Goal: Communication & Community: Answer question/provide support

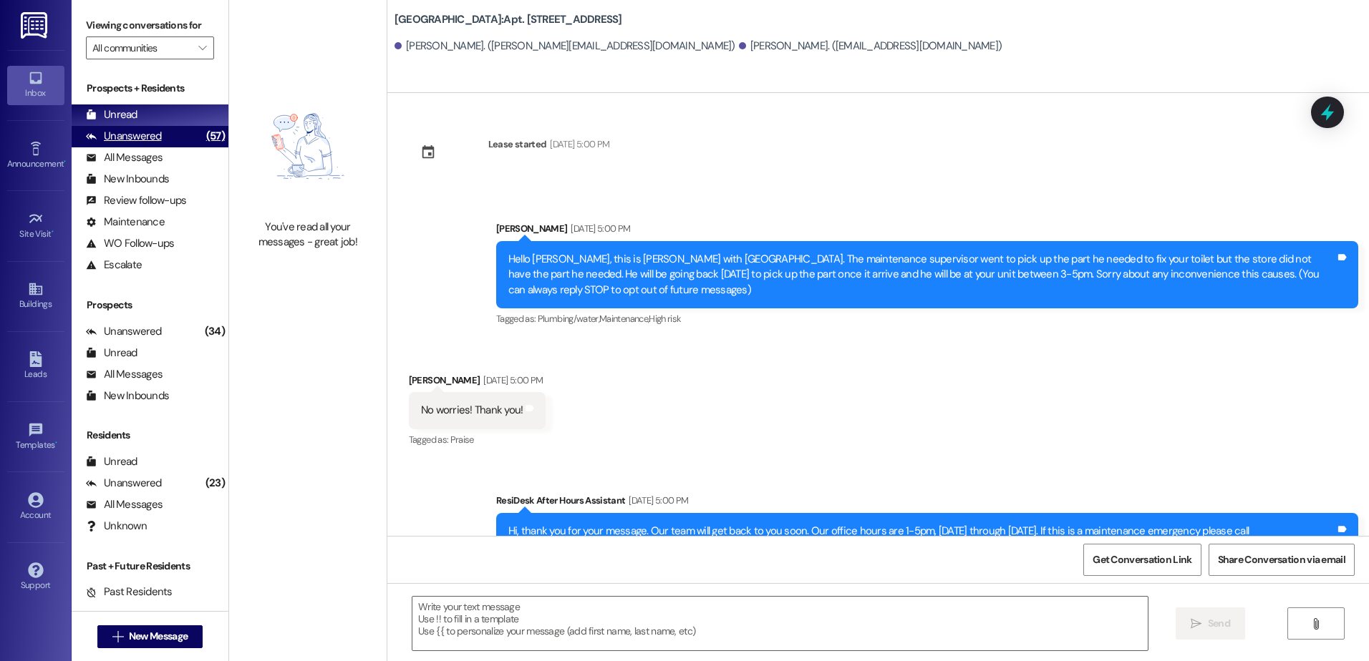
scroll to position [4522, 0]
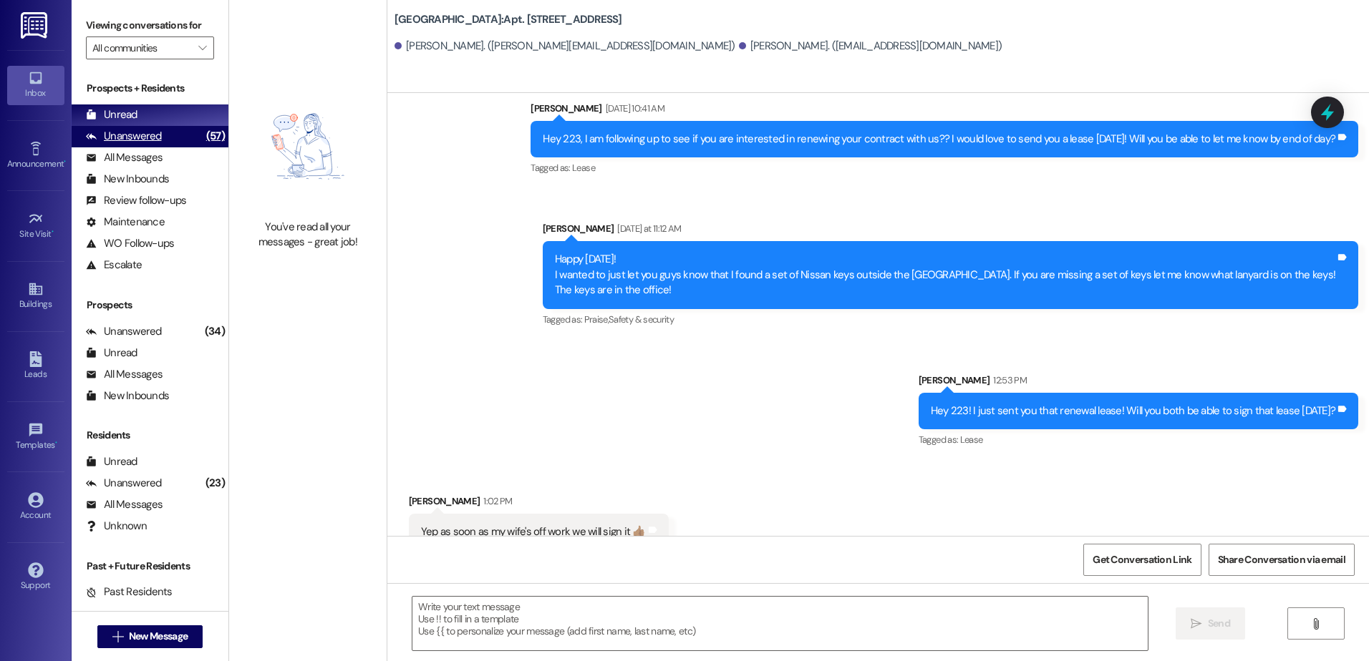
click at [145, 132] on div "Unanswered" at bounding box center [124, 136] width 76 height 15
click at [144, 117] on div "Unread (0)" at bounding box center [150, 115] width 157 height 21
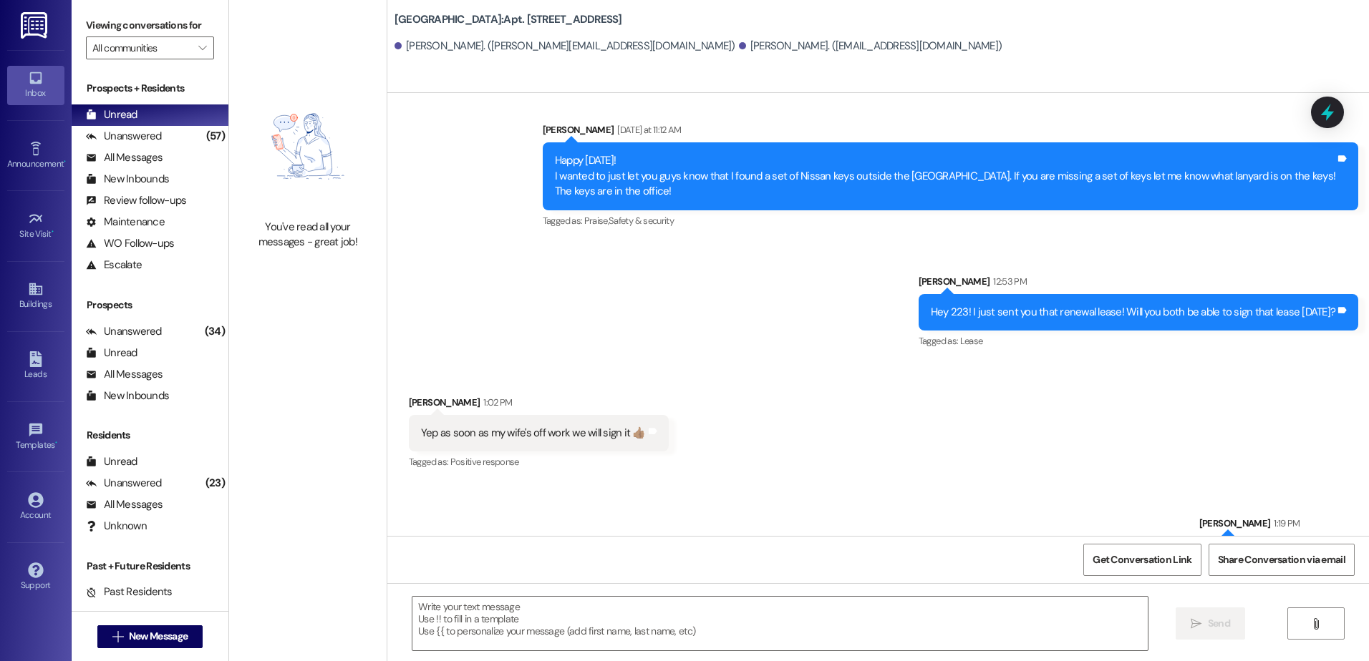
scroll to position [4623, 0]
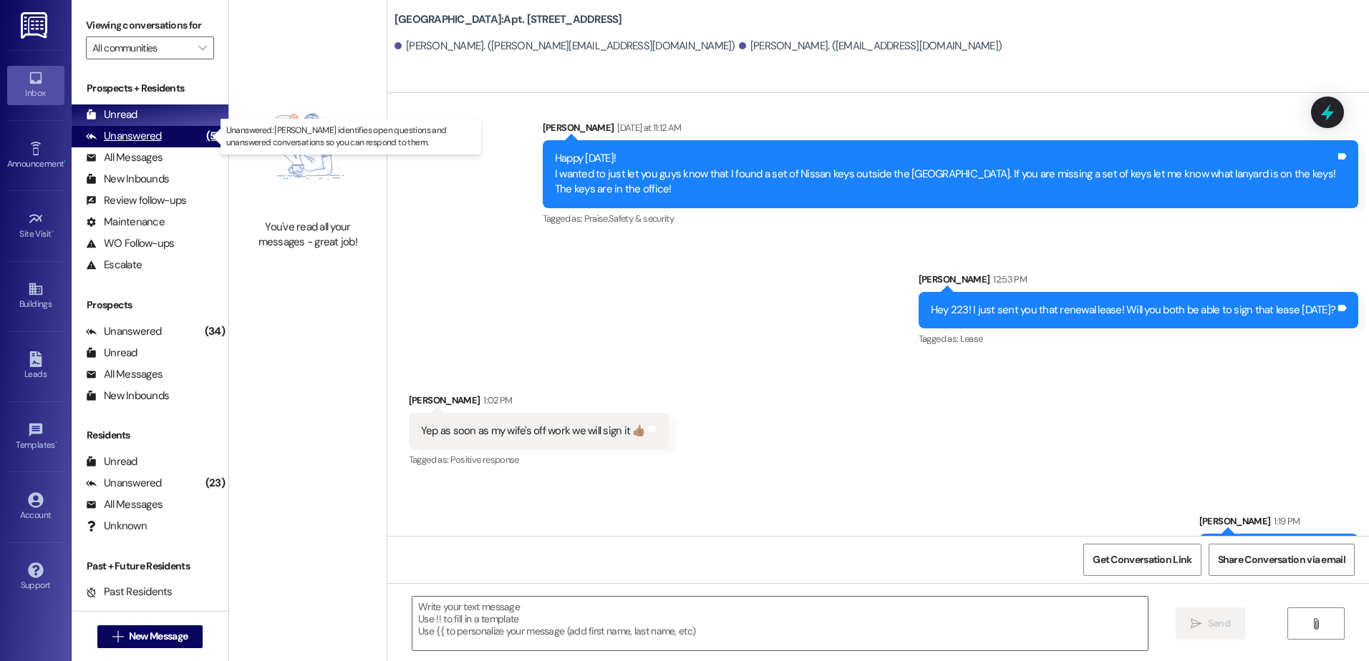
click at [181, 146] on div "Unanswered (57)" at bounding box center [150, 136] width 157 height 21
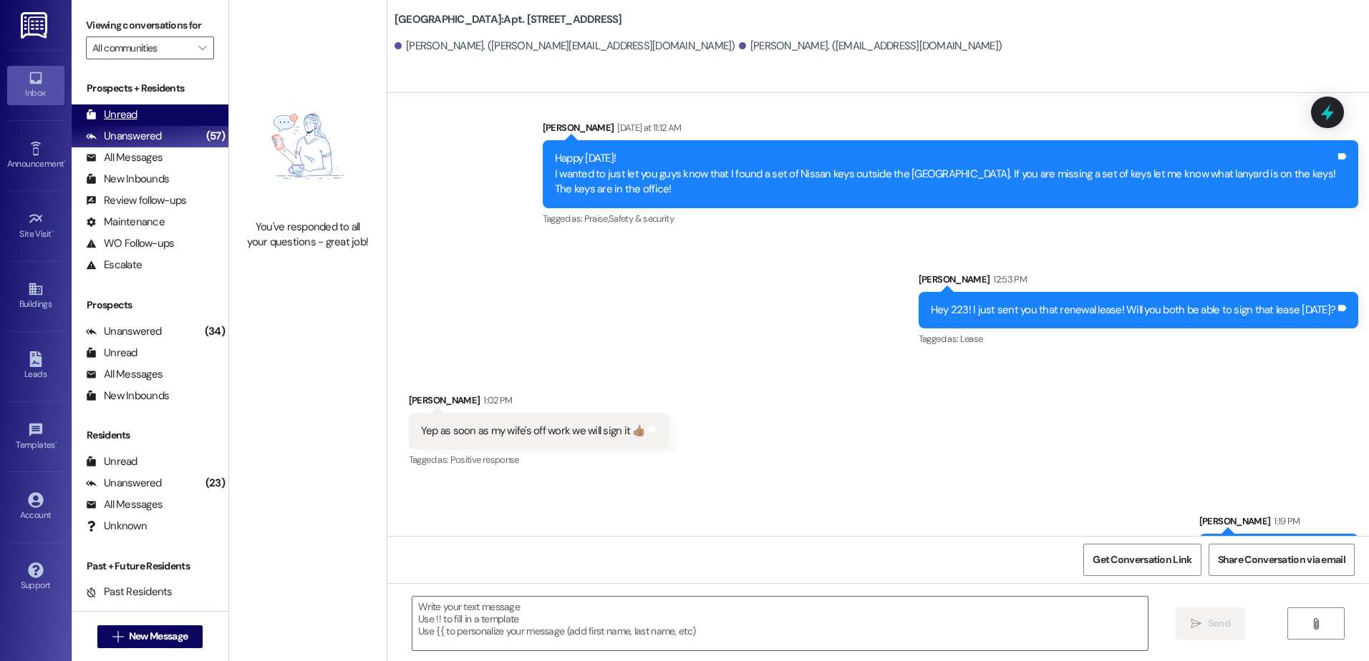
click at [161, 115] on div "Unread (0)" at bounding box center [150, 115] width 157 height 21
click at [976, 378] on div "Received via SMS [PERSON_NAME] 1:02 PM Yep as soon as my wife's off work we wil…" at bounding box center [877, 421] width 981 height 121
